Goal: Task Accomplishment & Management: Use online tool/utility

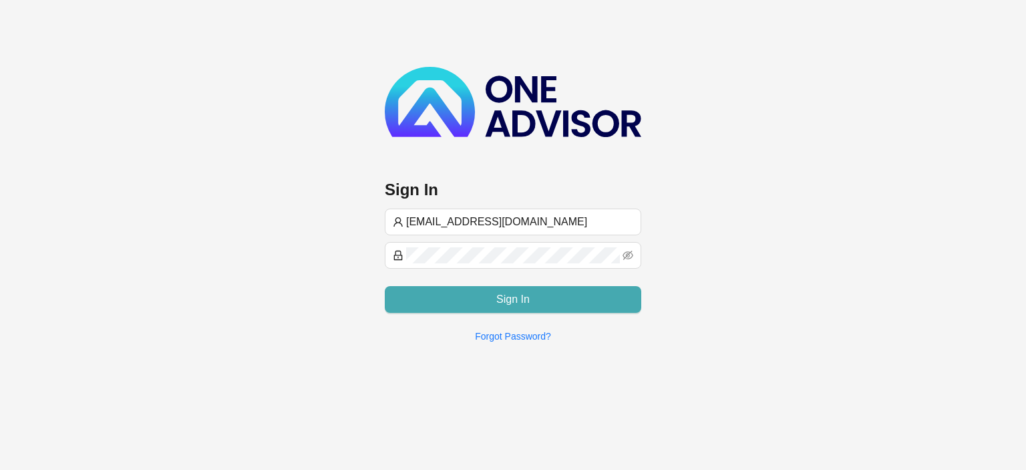
type input "[EMAIL_ADDRESS][DOMAIN_NAME]"
click at [449, 298] on button "Sign In" at bounding box center [513, 299] width 257 height 27
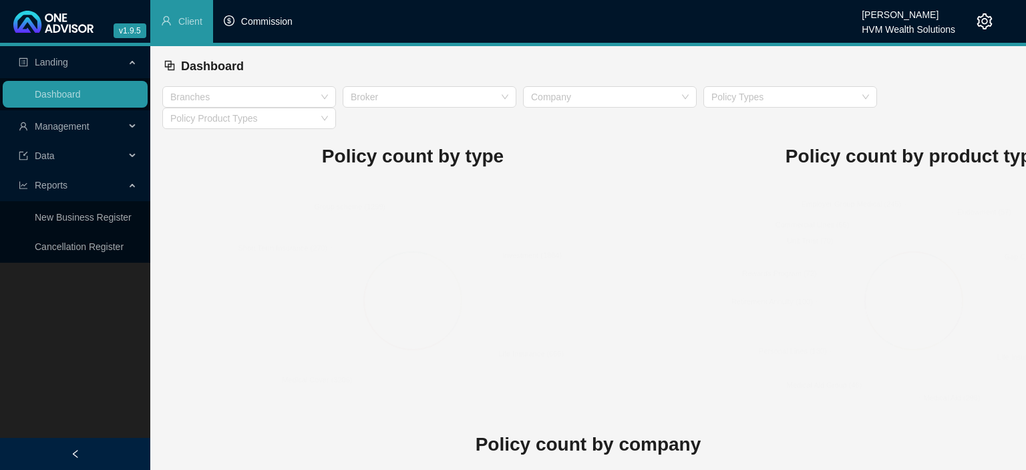
click at [273, 20] on span "Commission" at bounding box center [266, 21] width 51 height 11
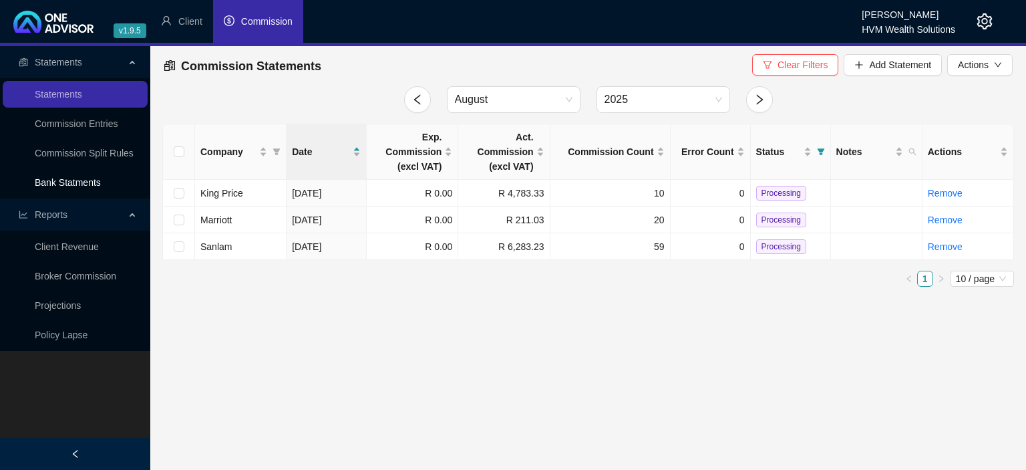
click at [74, 180] on link "Bank Statments" at bounding box center [68, 182] width 66 height 11
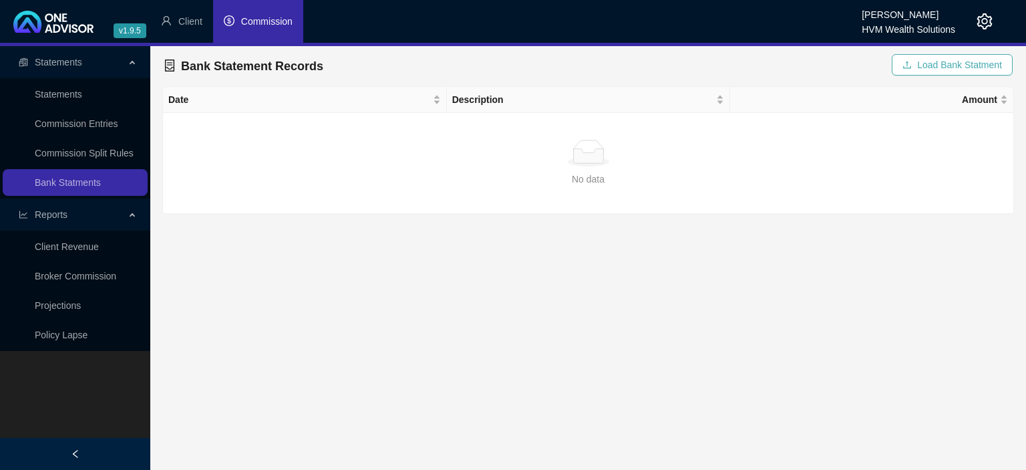
click at [909, 69] on icon "upload" at bounding box center [907, 64] width 9 height 9
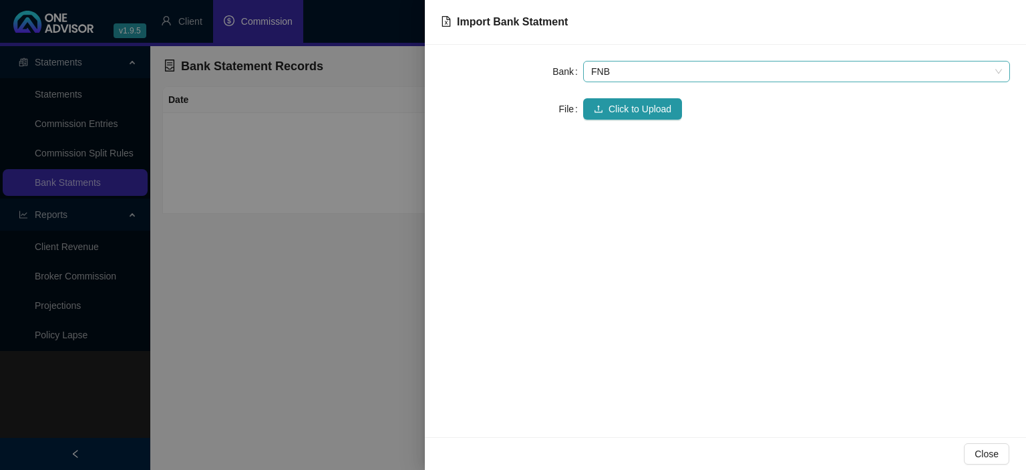
click at [610, 79] on span "FNB" at bounding box center [796, 71] width 411 height 20
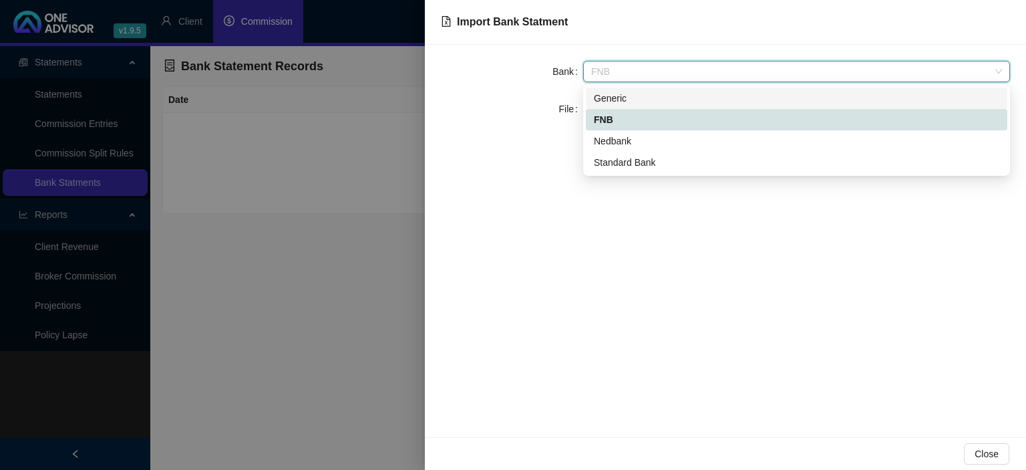
click at [610, 98] on div "Generic" at bounding box center [797, 98] width 406 height 15
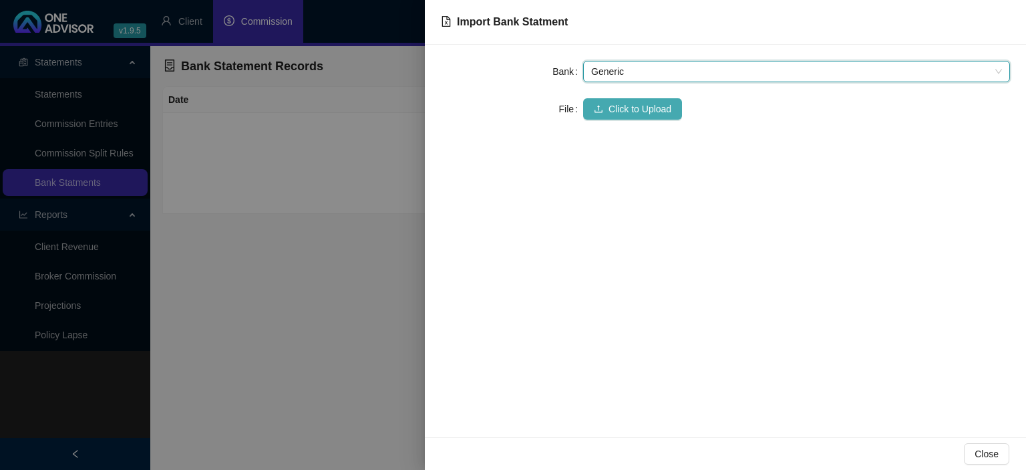
click at [609, 108] on span "Click to Upload" at bounding box center [640, 109] width 63 height 15
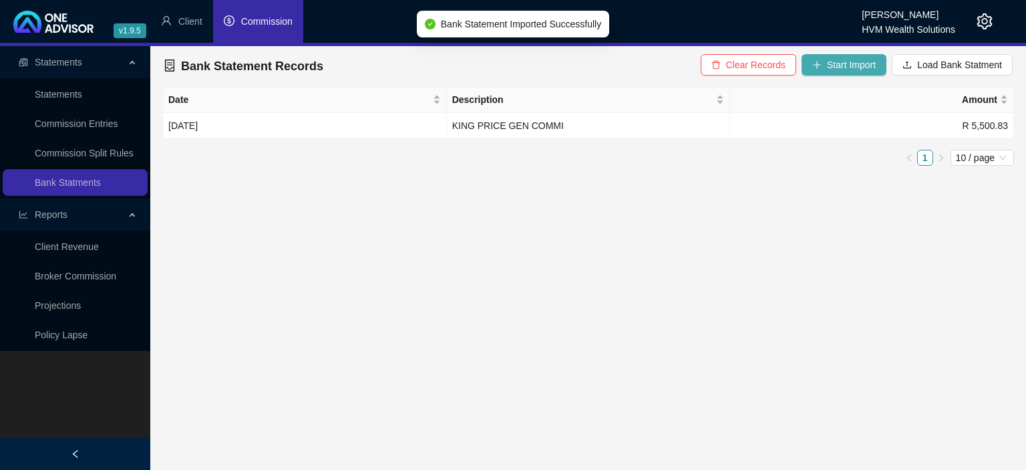
click at [838, 63] on span "Start Import" at bounding box center [851, 64] width 49 height 15
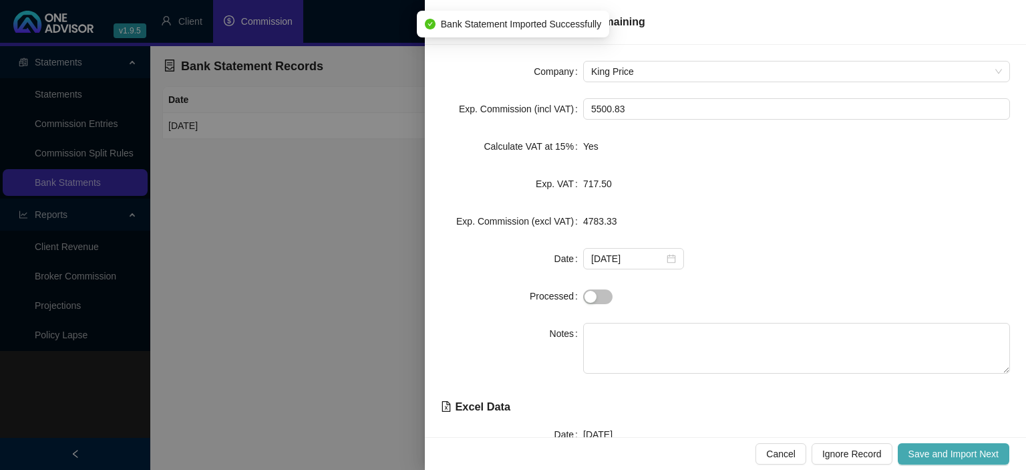
click at [934, 452] on span "Save and Import Next" at bounding box center [954, 453] width 90 height 15
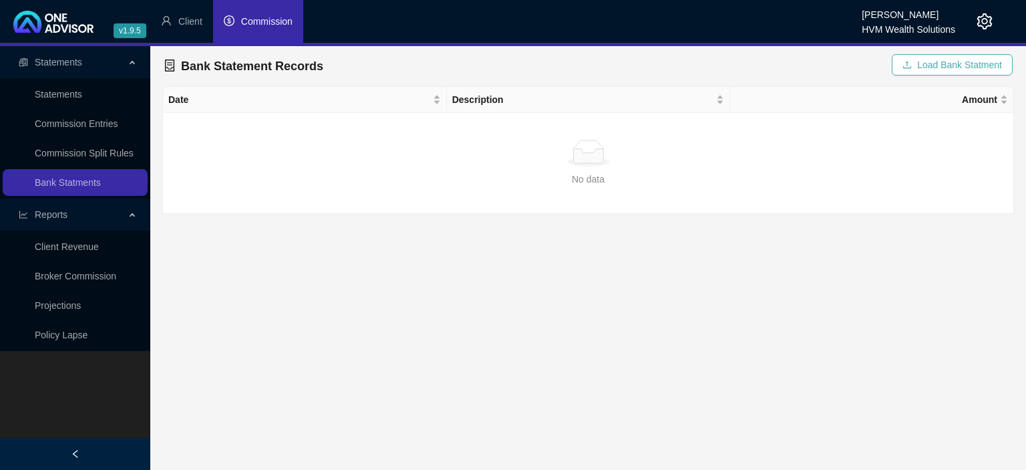
click at [924, 74] on button "Load Bank Statment" at bounding box center [952, 64] width 121 height 21
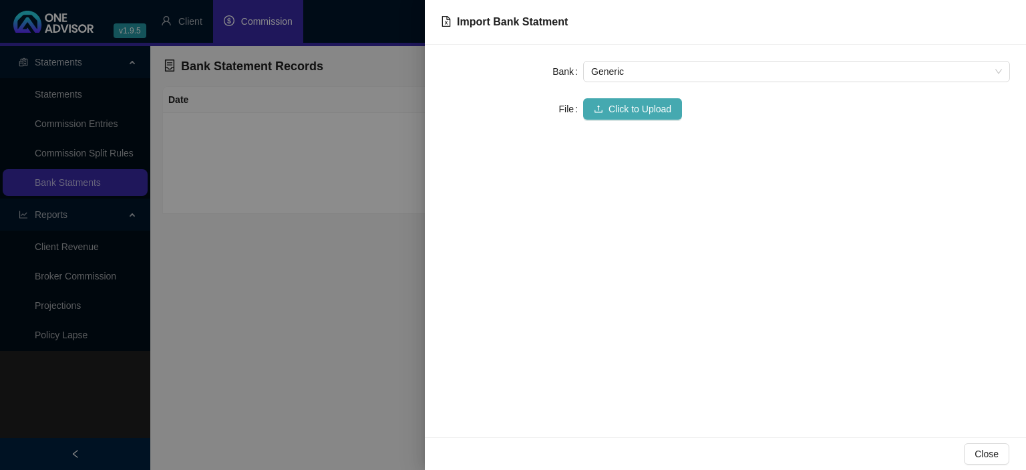
click at [619, 101] on button "Click to Upload" at bounding box center [632, 108] width 99 height 21
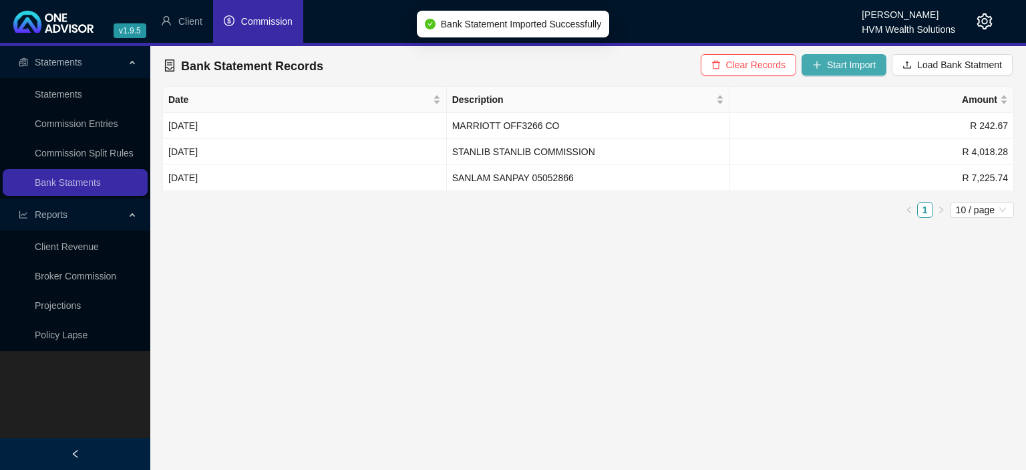
click at [846, 72] on span "Start Import" at bounding box center [851, 64] width 49 height 15
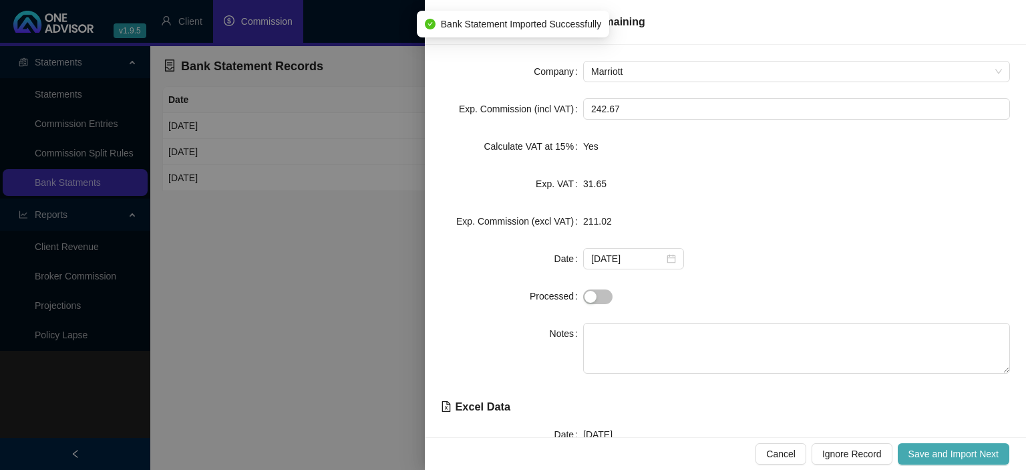
click at [956, 452] on span "Save and Import Next" at bounding box center [954, 453] width 90 height 15
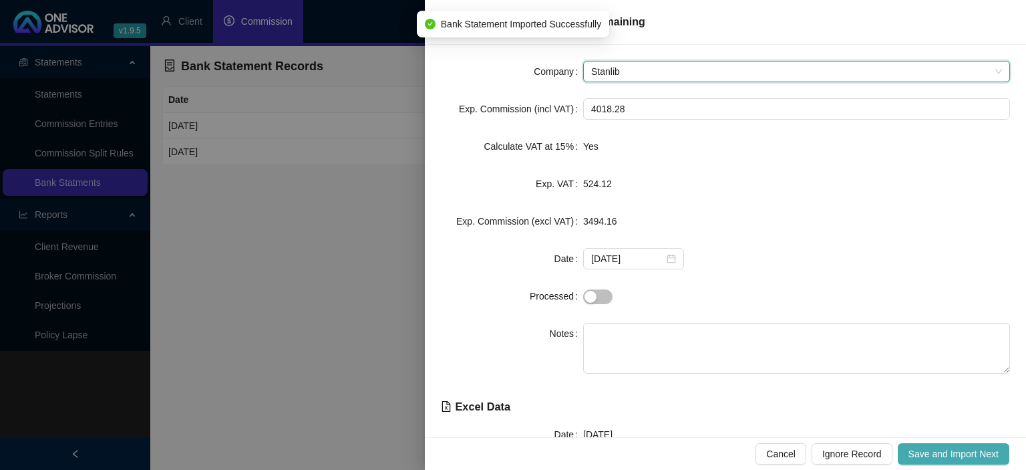
click at [956, 452] on span "Save and Import Next" at bounding box center [954, 453] width 90 height 15
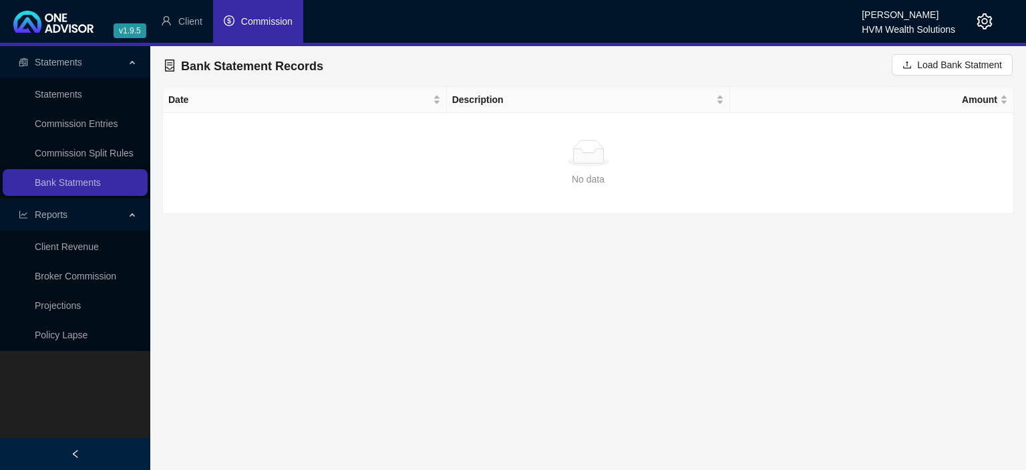
click at [274, 23] on span "Commission" at bounding box center [266, 21] width 51 height 11
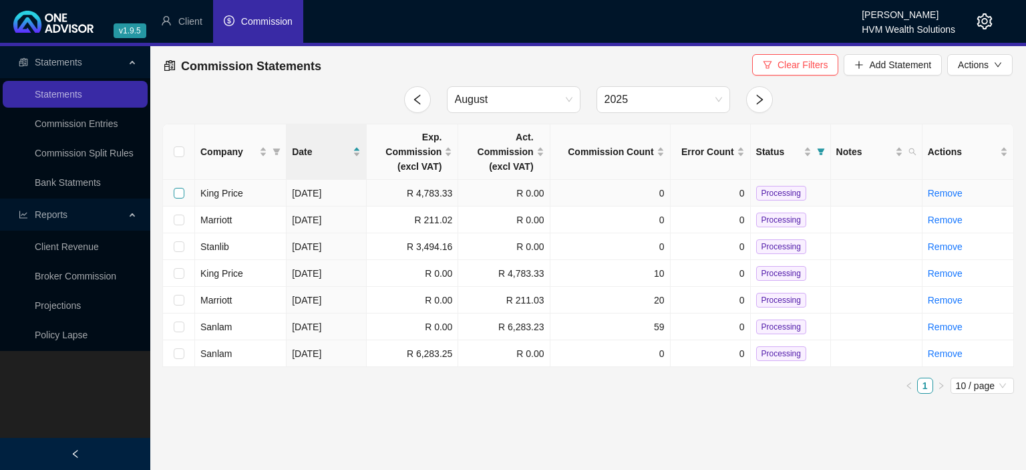
click at [179, 197] on input "checkbox" at bounding box center [179, 193] width 11 height 11
checkbox input "true"
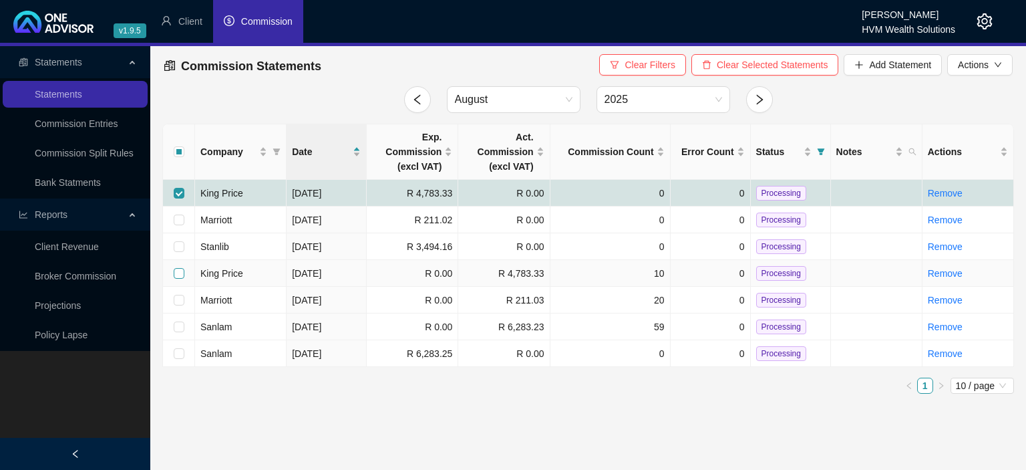
click at [182, 276] on input "checkbox" at bounding box center [179, 273] width 11 height 11
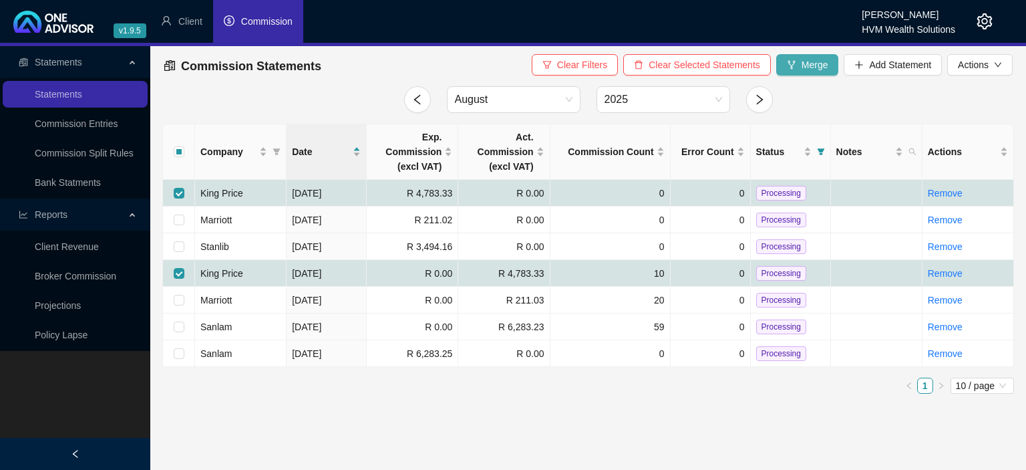
click at [791, 61] on icon "fork" at bounding box center [791, 64] width 9 height 9
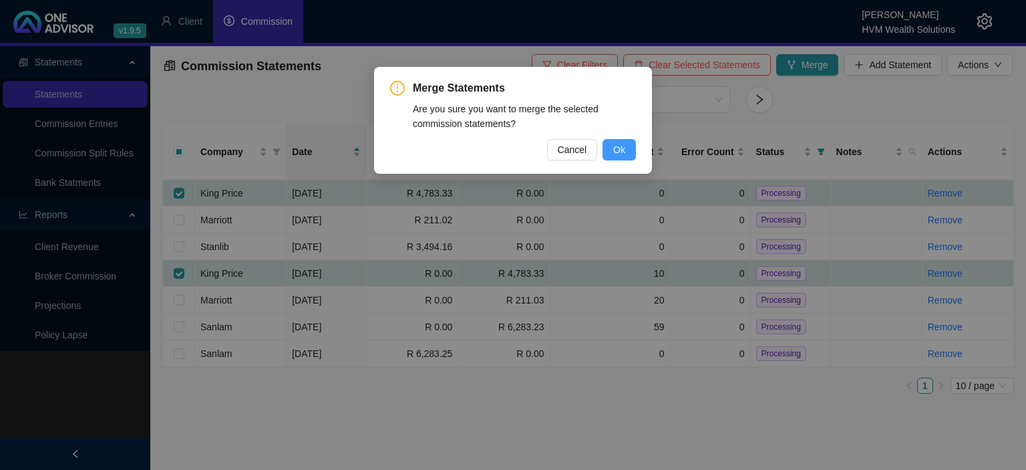
click at [627, 151] on button "Ok" at bounding box center [619, 149] width 33 height 21
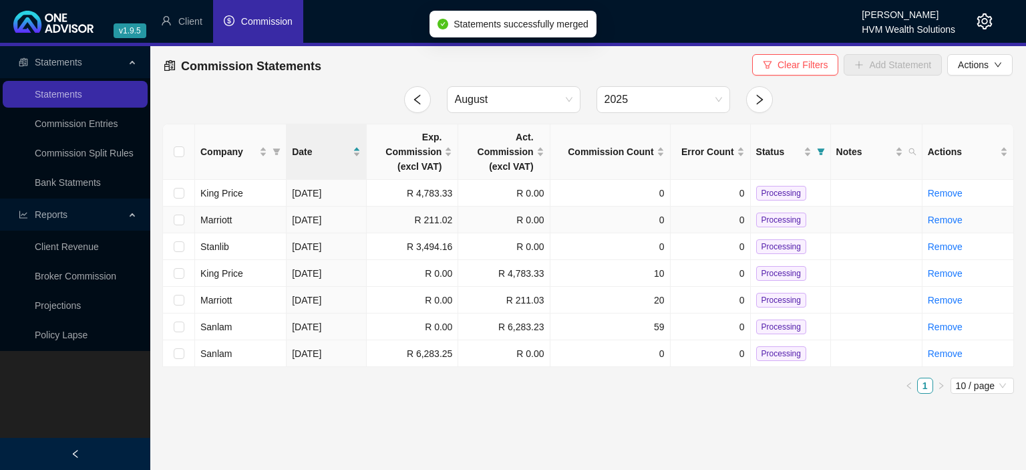
checkbox input "false"
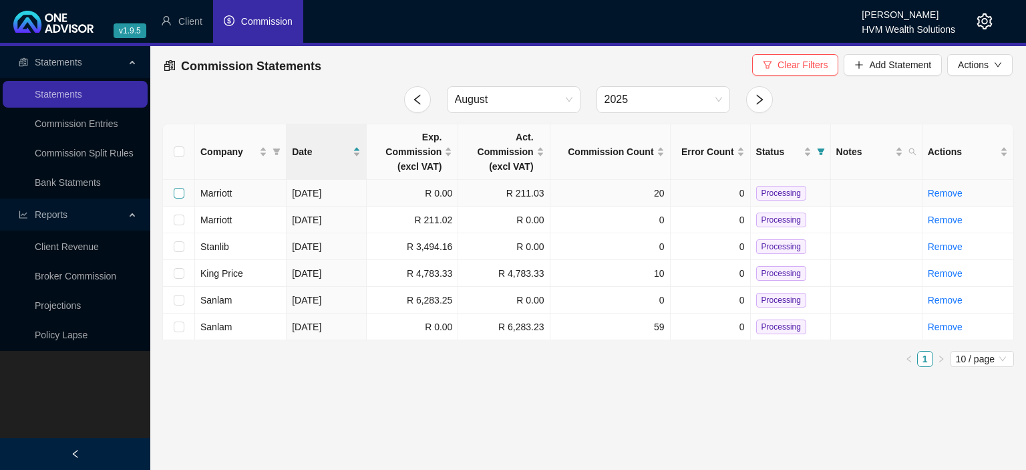
click at [179, 193] on input "checkbox" at bounding box center [179, 193] width 11 height 11
checkbox input "true"
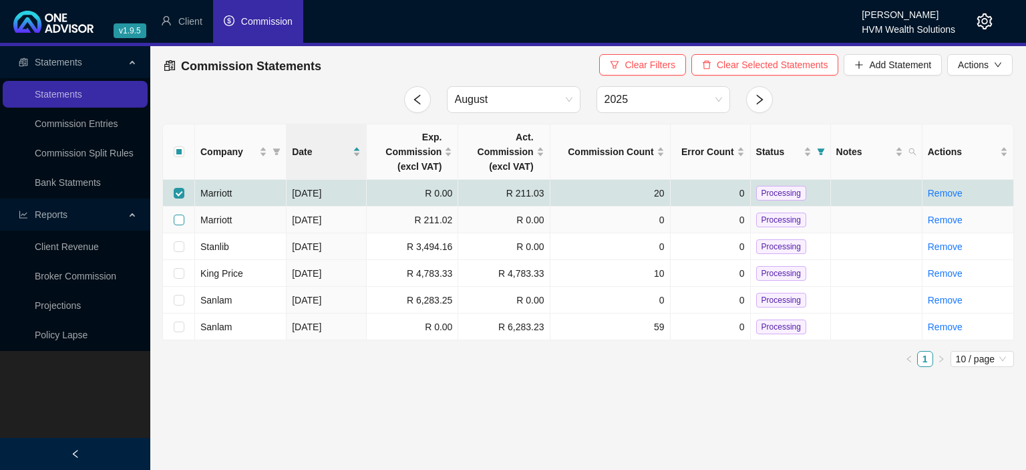
click at [177, 218] on input "checkbox" at bounding box center [179, 220] width 11 height 11
checkbox input "true"
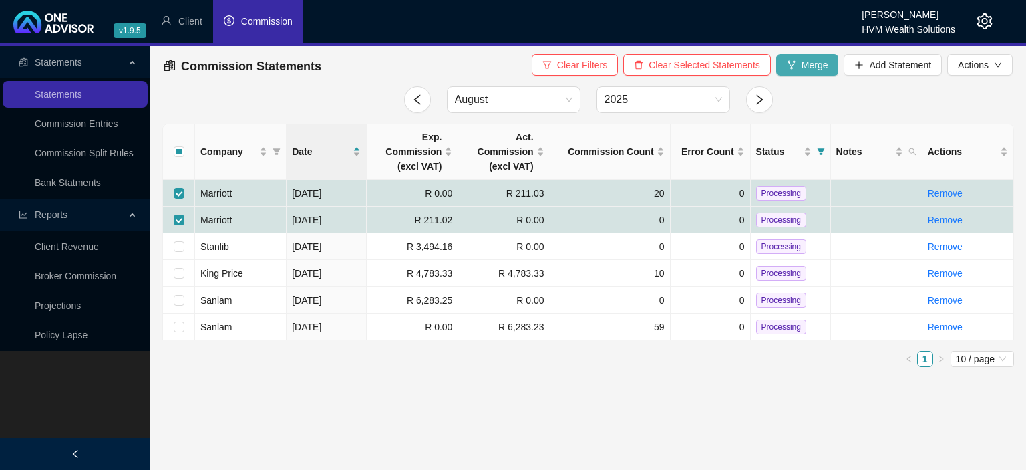
click at [789, 61] on icon "fork" at bounding box center [791, 64] width 9 height 9
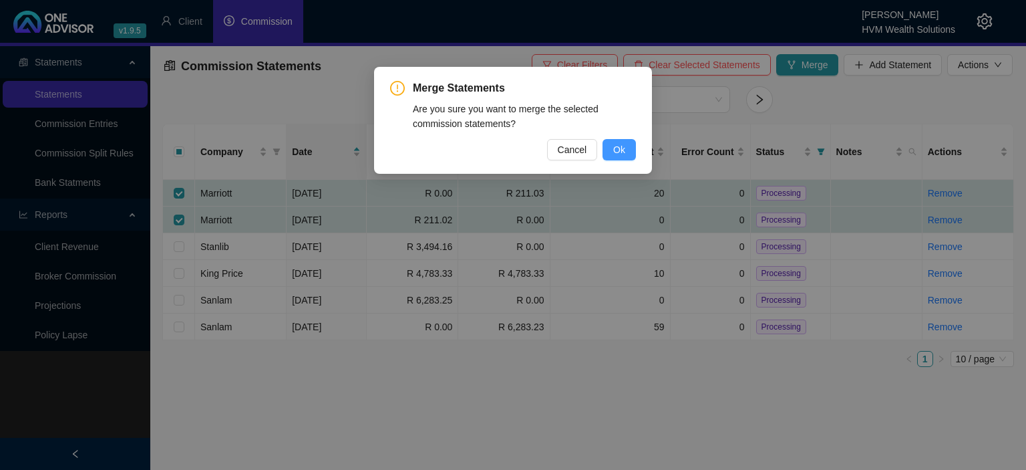
click at [615, 144] on span "Ok" at bounding box center [619, 149] width 12 height 15
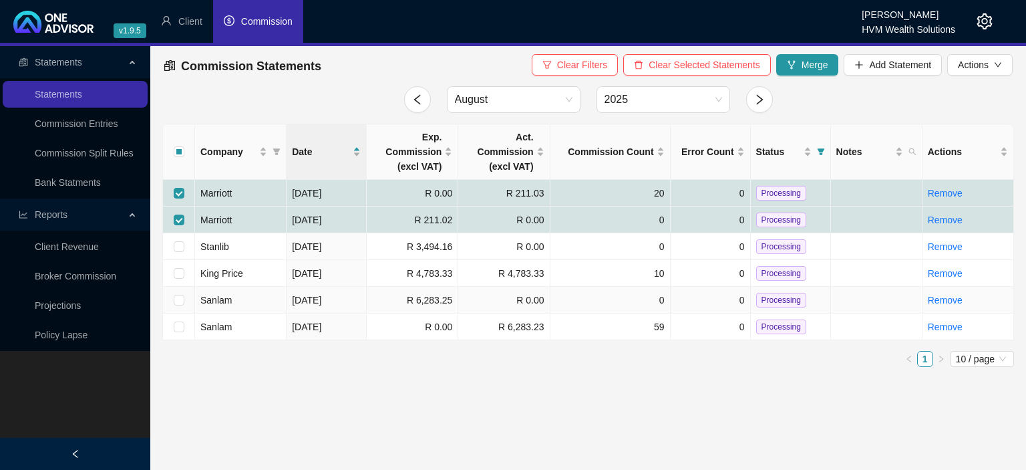
checkbox input "false"
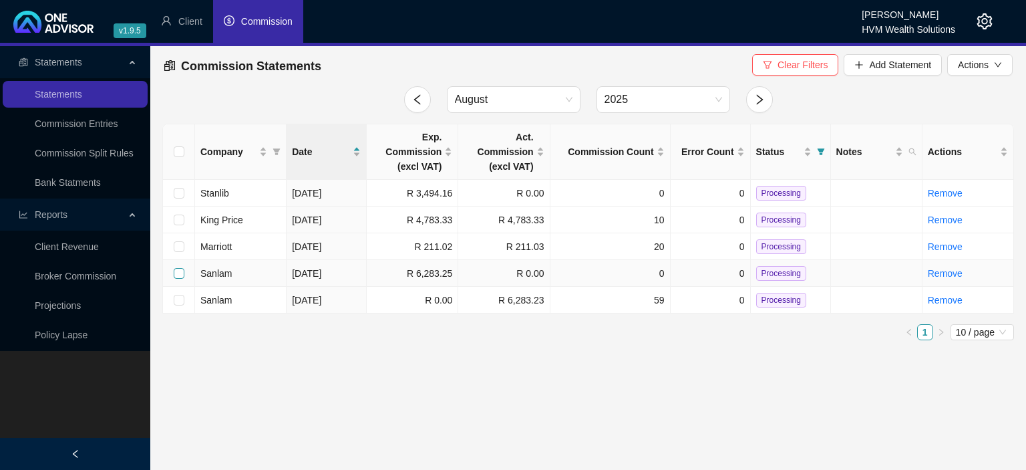
click at [176, 273] on input "checkbox" at bounding box center [179, 273] width 11 height 11
checkbox input "true"
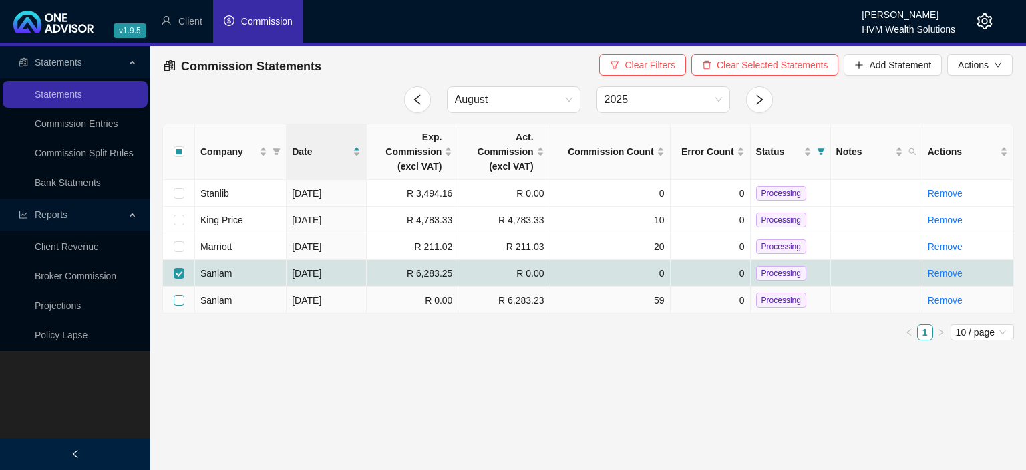
click at [177, 299] on input "checkbox" at bounding box center [179, 300] width 11 height 11
checkbox input "true"
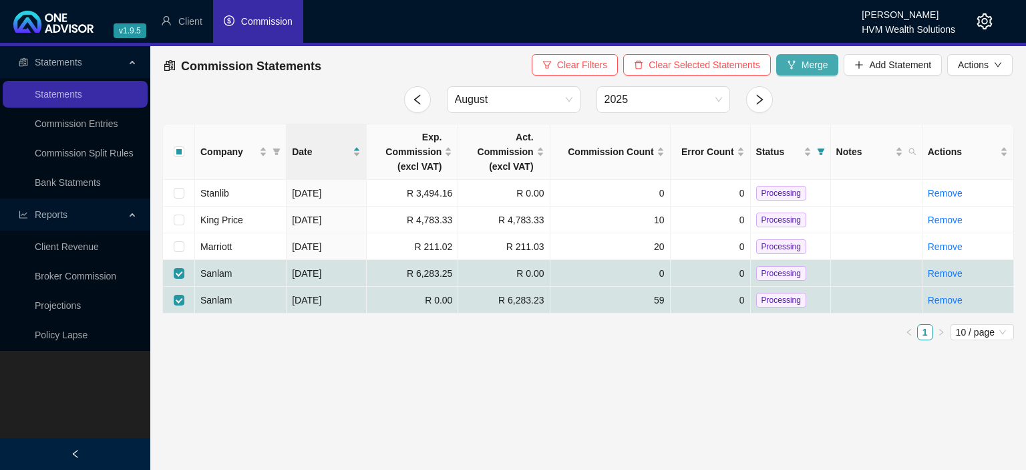
click at [813, 69] on span "Merge" at bounding box center [815, 64] width 27 height 15
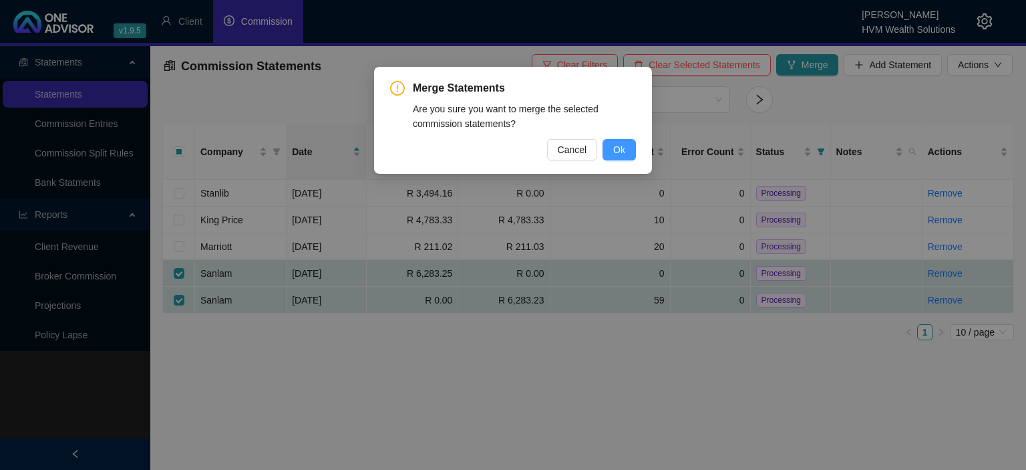
click at [612, 150] on button "Ok" at bounding box center [619, 149] width 33 height 21
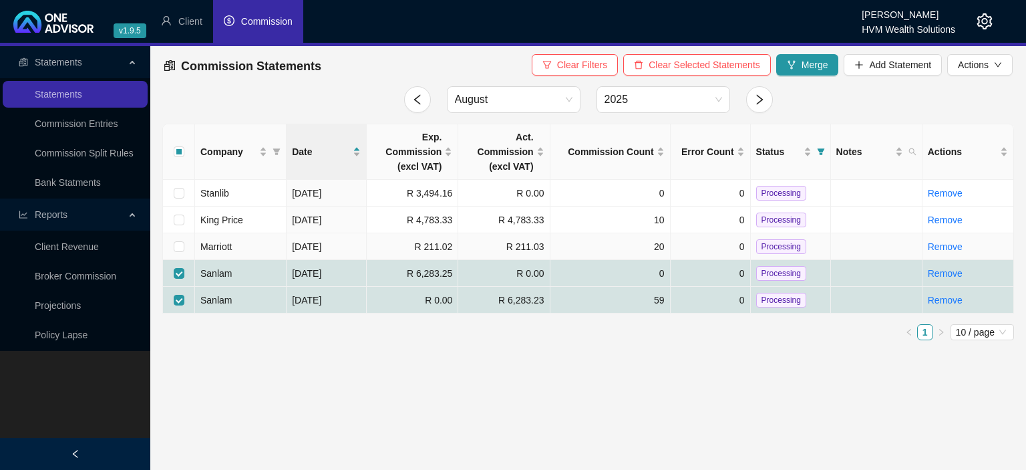
checkbox input "false"
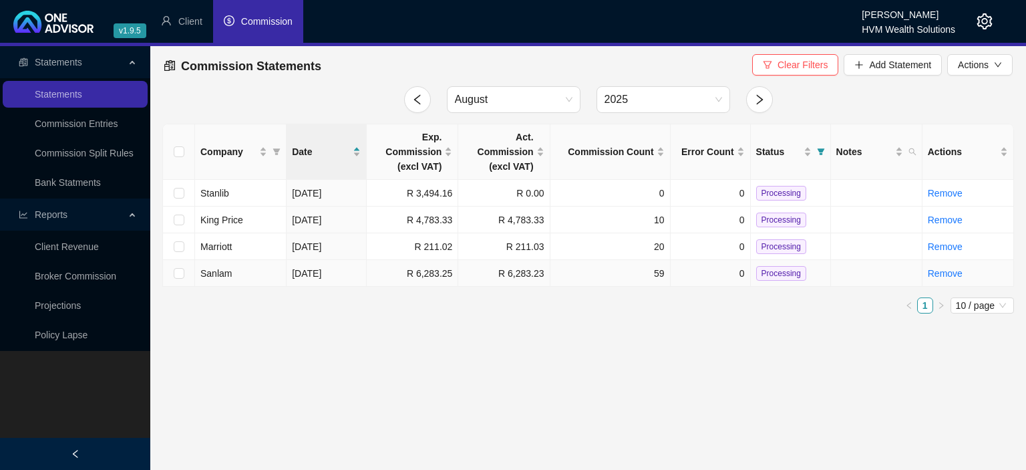
click at [779, 275] on span "Processing" at bounding box center [781, 273] width 50 height 15
click at [783, 249] on span "Processing" at bounding box center [781, 246] width 50 height 15
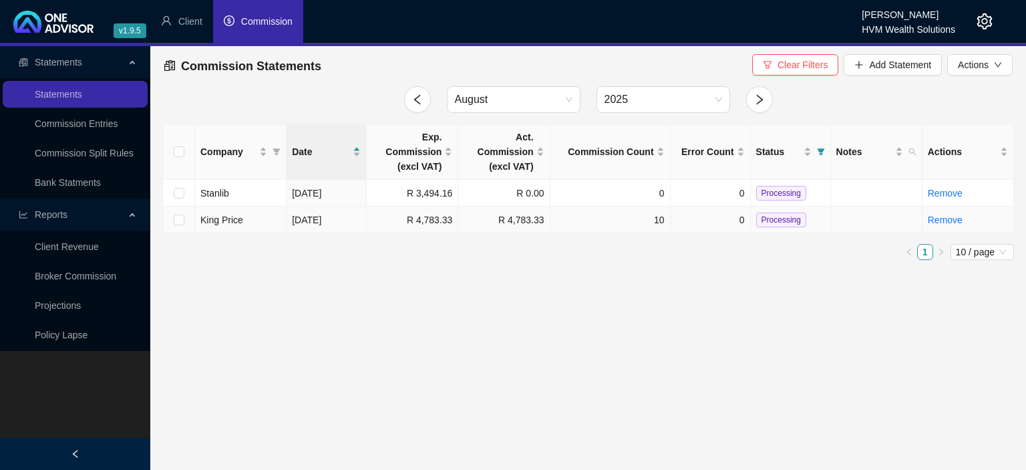
click at [782, 223] on span "Processing" at bounding box center [781, 220] width 50 height 15
